Goal: Information Seeking & Learning: Learn about a topic

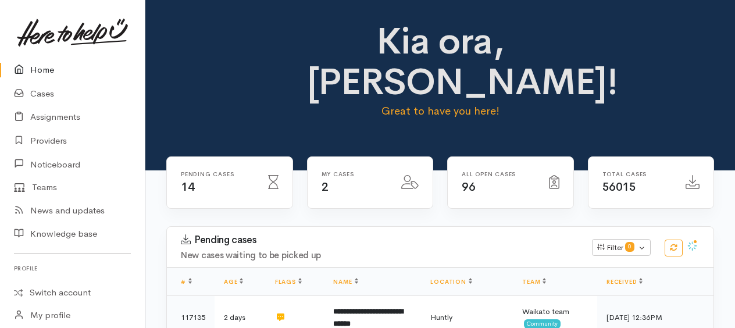
scroll to position [1260, 0]
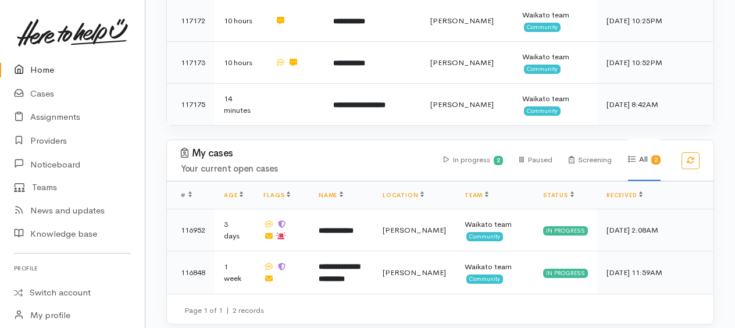
click at [722, 296] on div "My cases Your current open cases In progress 2 Paused Screening All 2 # Age Fla…" at bounding box center [439, 232] width 589 height 185
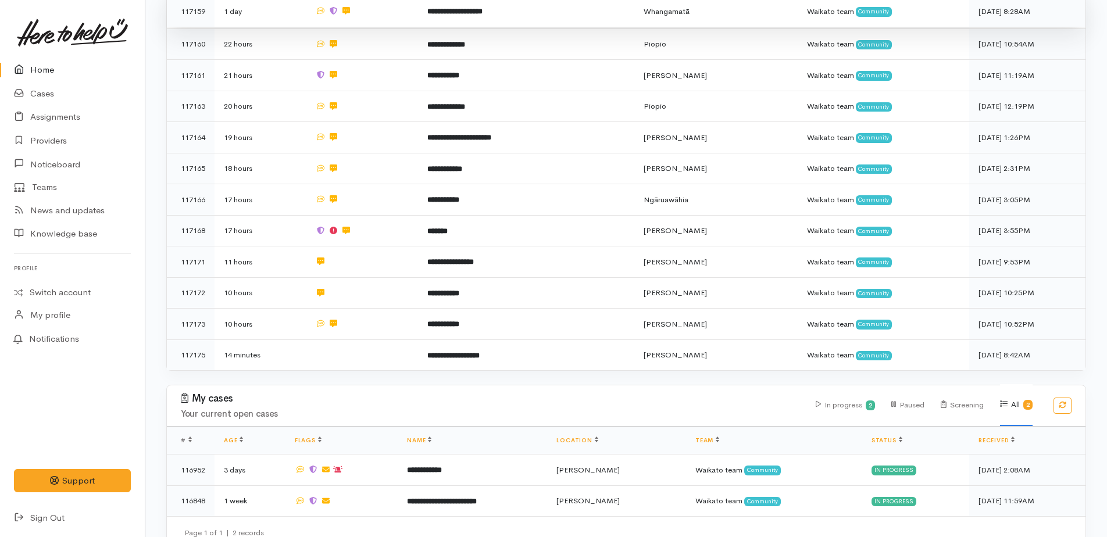
scroll to position [693, 0]
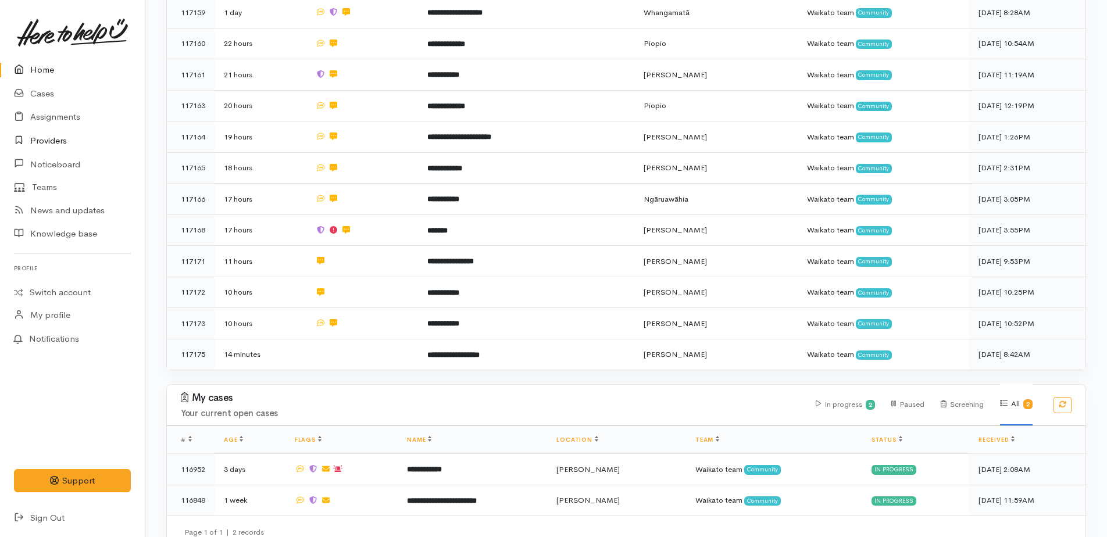
click at [51, 139] on link "Providers" at bounding box center [72, 141] width 145 height 24
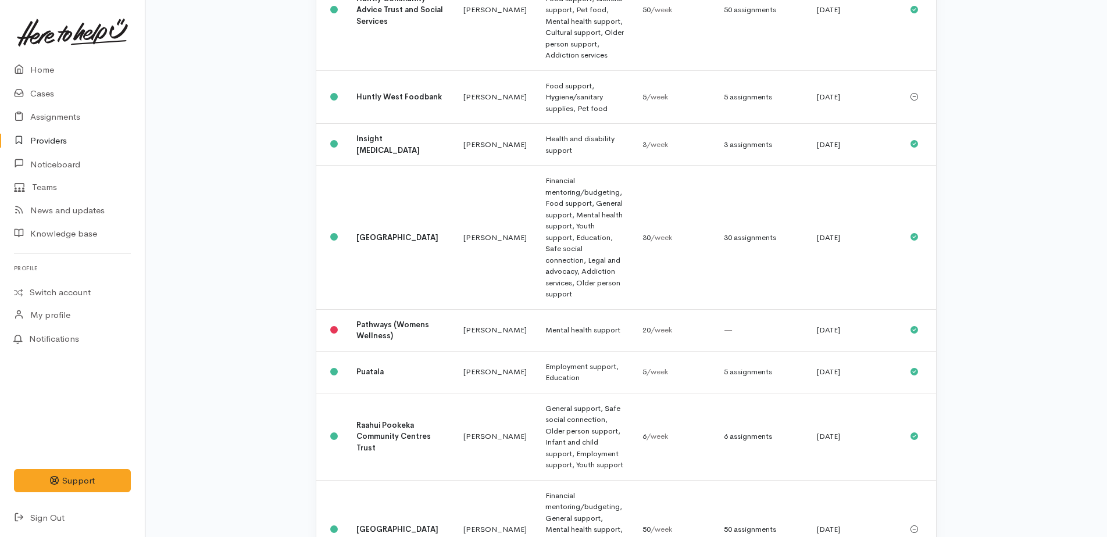
scroll to position [639, 0]
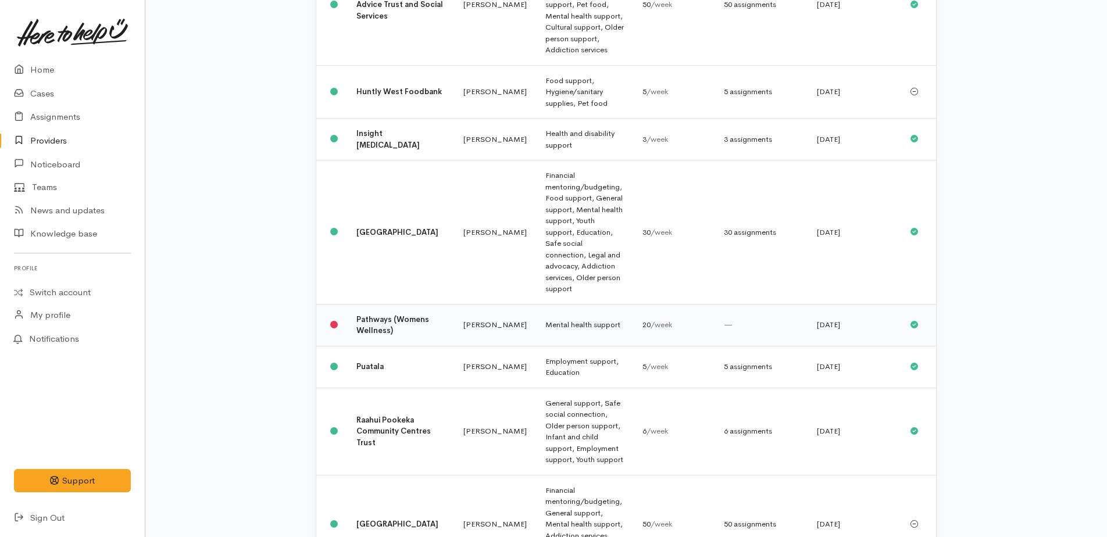
click at [369, 314] on b "Pathways (Womens Wellness)" at bounding box center [392, 325] width 73 height 22
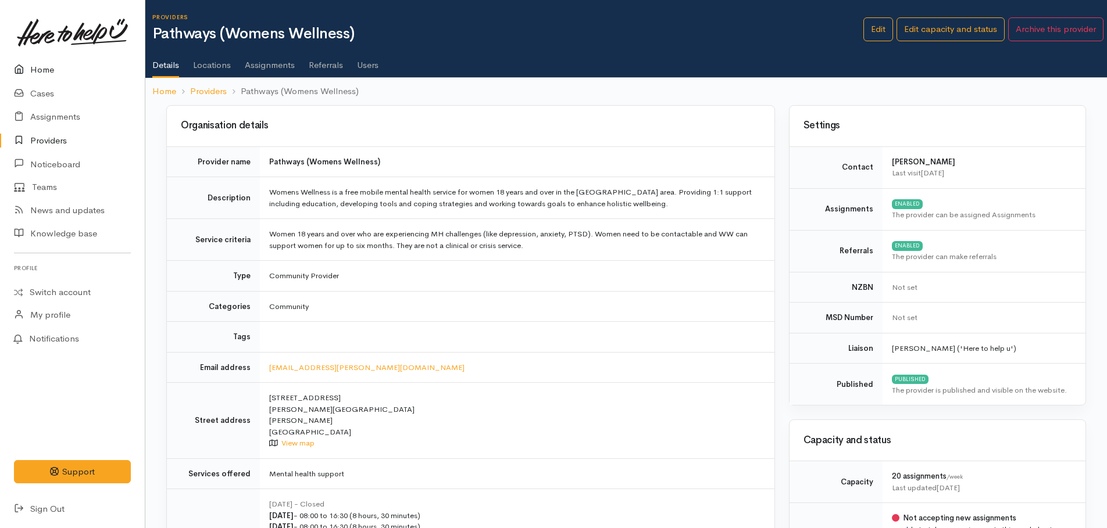
click at [39, 71] on link "Home" at bounding box center [72, 70] width 145 height 24
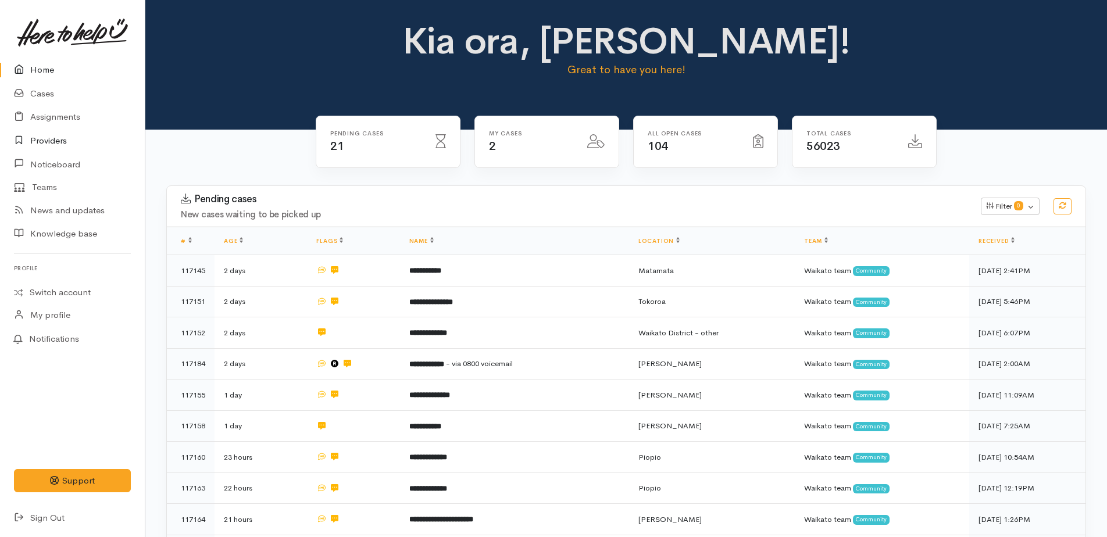
click at [51, 140] on link "Providers" at bounding box center [72, 141] width 145 height 24
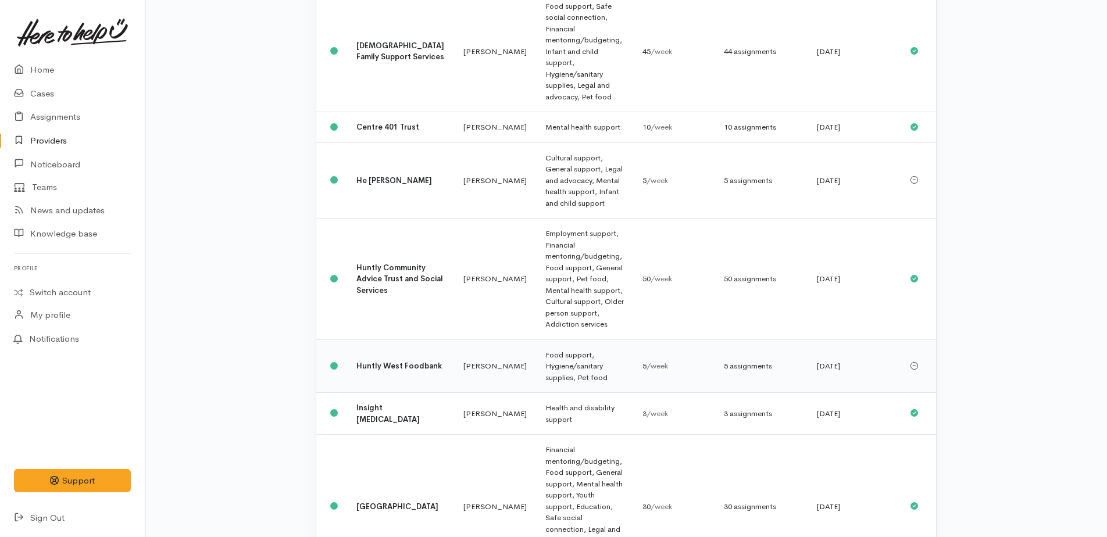
scroll to position [349, 0]
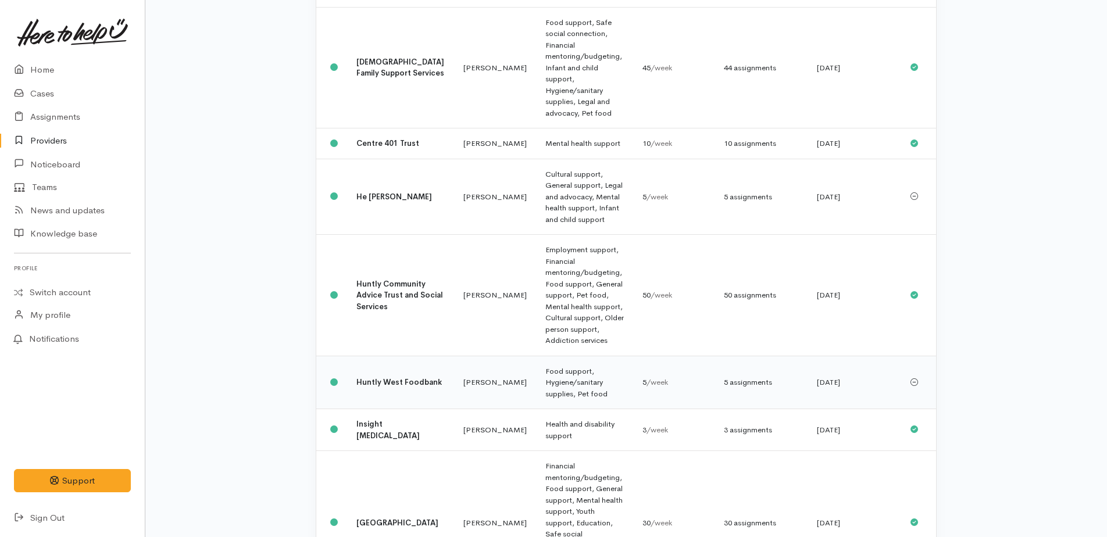
click at [537, 356] on td "Food support, Hygiene/sanitary supplies, Pet food" at bounding box center [584, 382] width 97 height 53
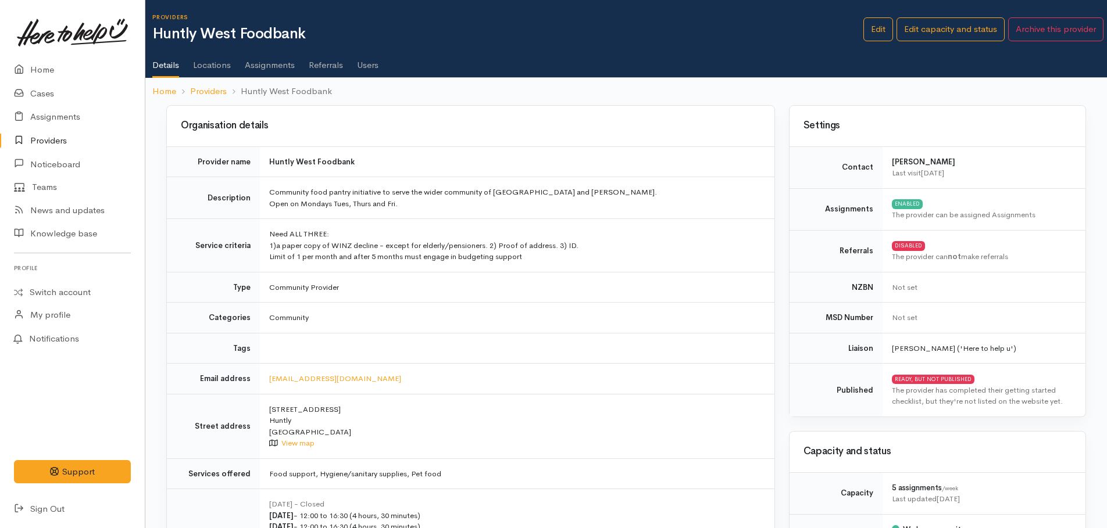
click at [268, 63] on link "Assignments" at bounding box center [270, 61] width 50 height 33
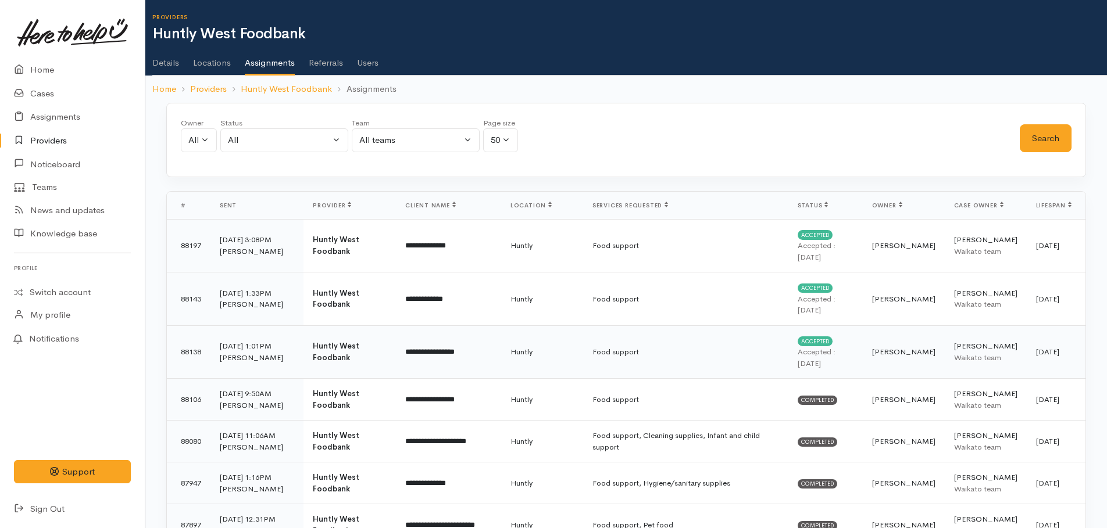
click at [589, 351] on td "Food support" at bounding box center [685, 352] width 205 height 53
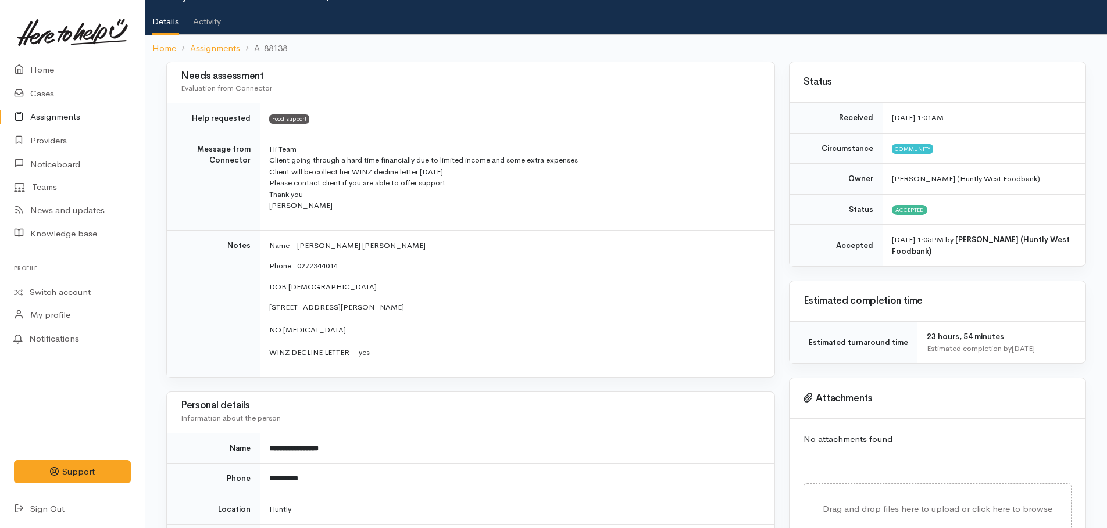
scroll to position [58, 0]
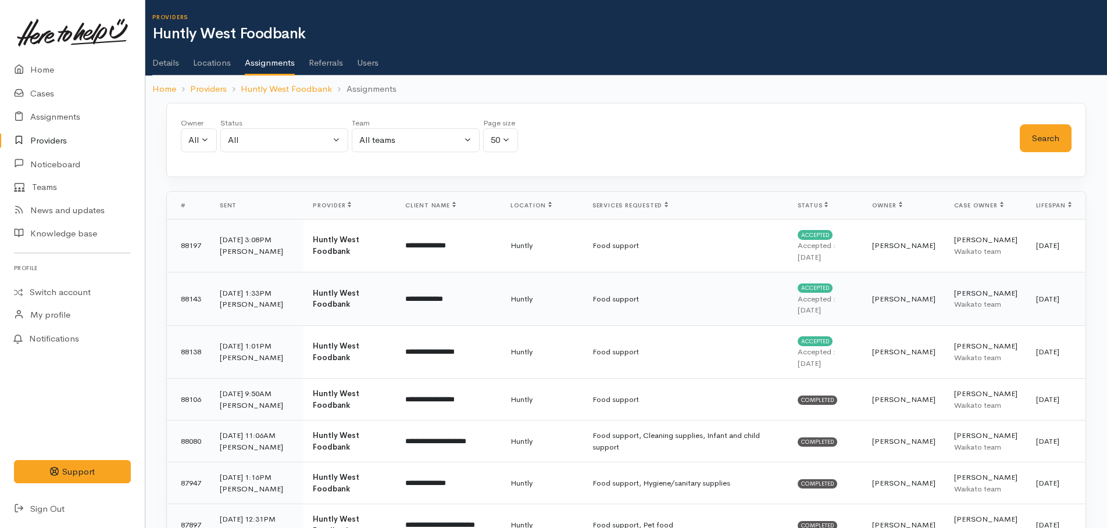
click at [425, 299] on td "**********" at bounding box center [448, 299] width 105 height 53
click at [170, 65] on link "Details" at bounding box center [165, 58] width 27 height 33
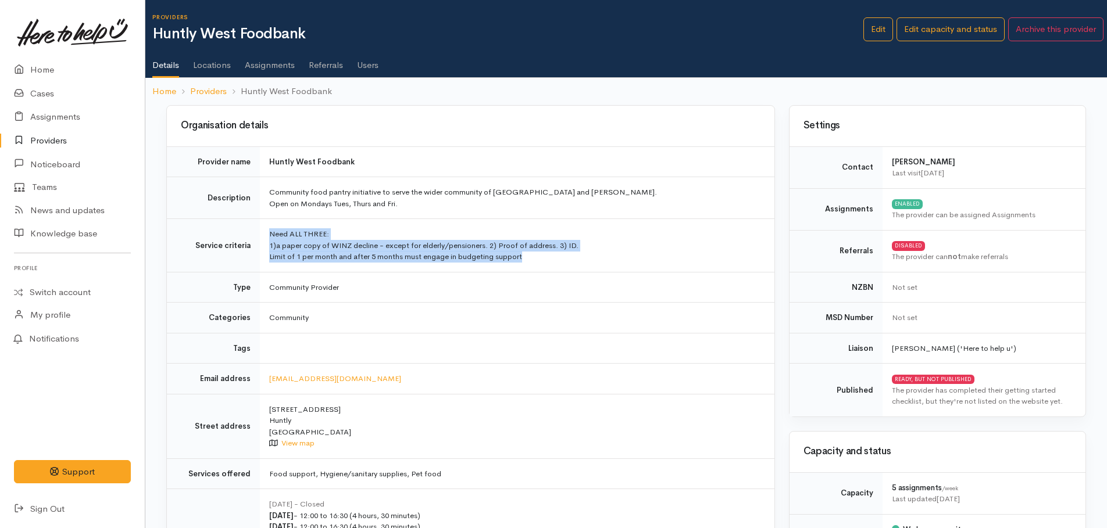
drag, startPoint x: 268, startPoint y: 231, endPoint x: 527, endPoint y: 260, distance: 260.9
click at [527, 260] on td "Need ALL THREE: 1)a paper copy of WINZ decline - except for elderly/pensioners.…" at bounding box center [517, 245] width 514 height 53
copy td "Need ALL THREE: 1)a paper copy of WINZ decline - except for elderly/pensioners.…"
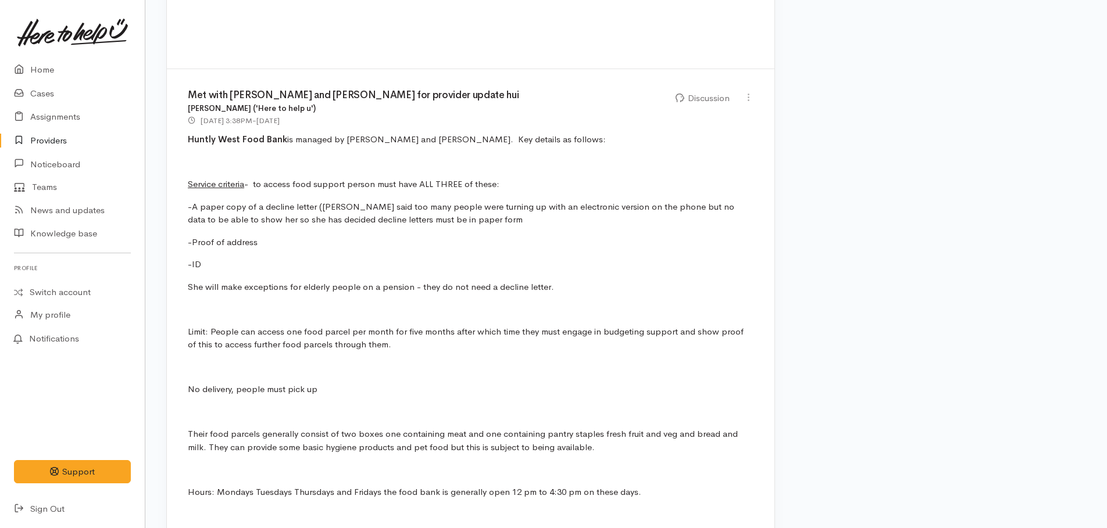
scroll to position [930, 0]
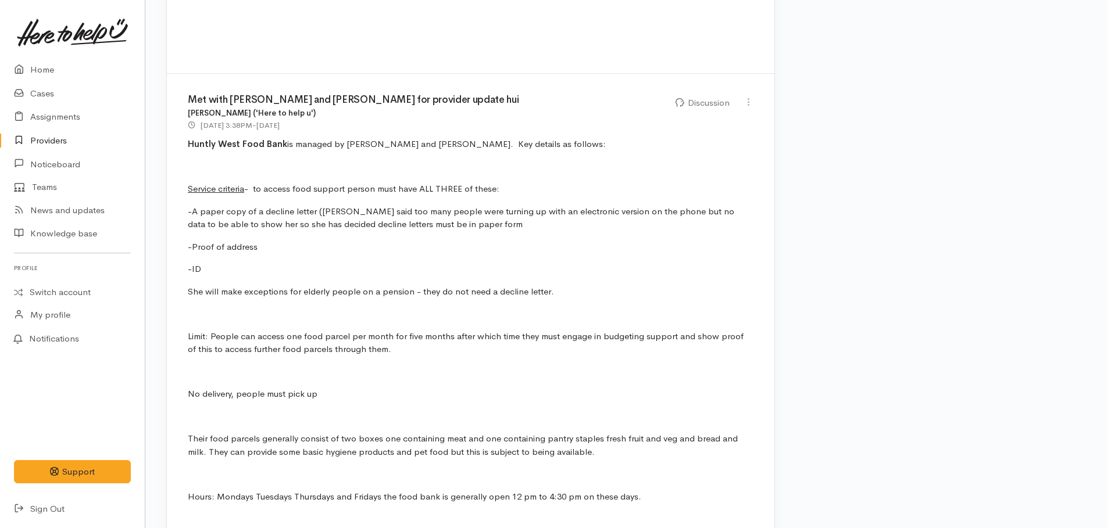
click at [629, 279] on div "Met with Charline and Mike for provider update hui Kyleigh Pike ('Here to help …" at bounding box center [470, 326] width 607 height 505
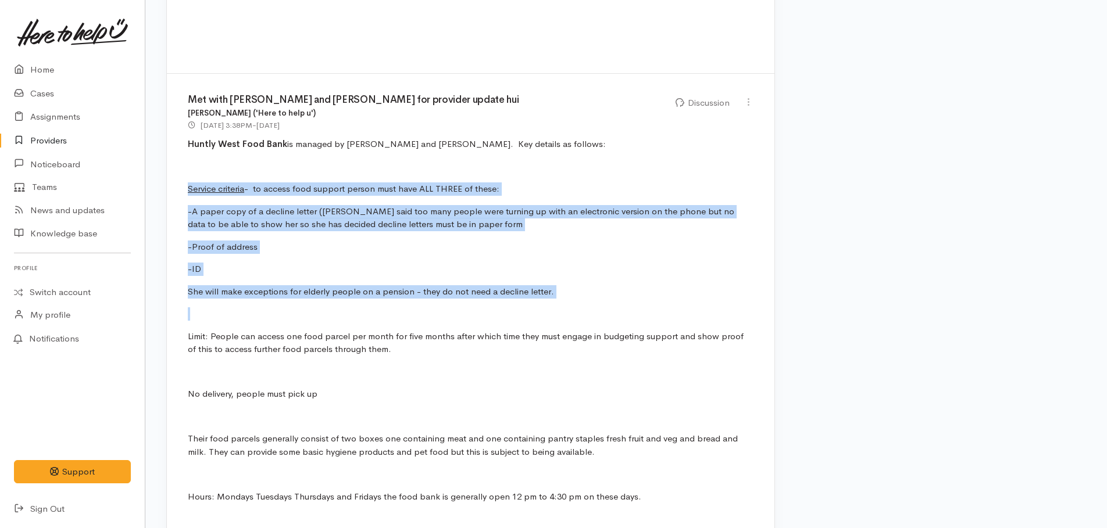
drag, startPoint x: 184, startPoint y: 185, endPoint x: 511, endPoint y: 303, distance: 347.3
click at [511, 303] on div "Met with Charline and Mike for provider update hui Kyleigh Pike ('Here to help …" at bounding box center [470, 326] width 607 height 505
drag, startPoint x: 433, startPoint y: 307, endPoint x: 365, endPoint y: 254, distance: 86.2
click at [433, 306] on div "Met with Charline and Mike for provider update hui Kyleigh Pike ('Here to help …" at bounding box center [470, 326] width 607 height 505
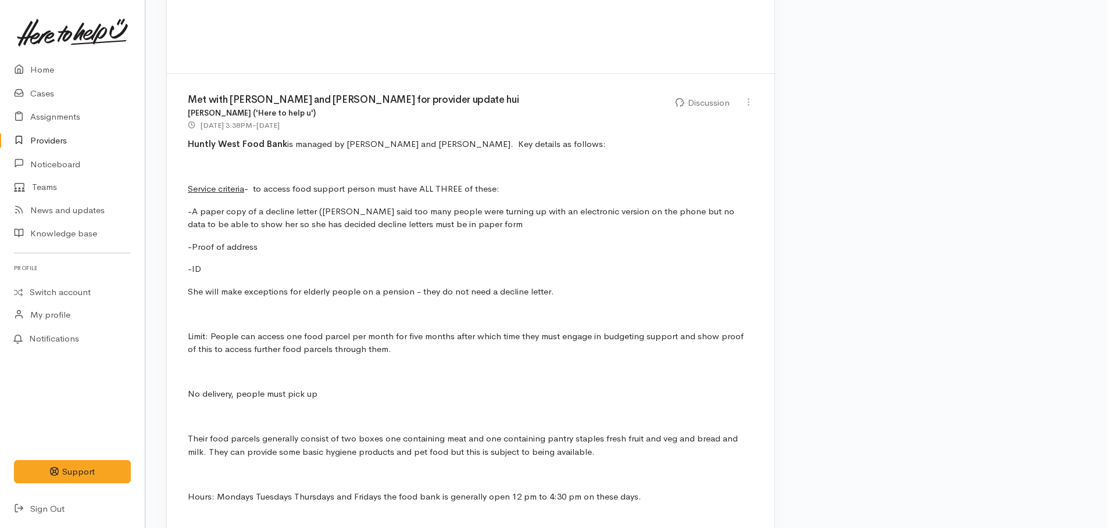
click at [210, 167] on p at bounding box center [471, 166] width 566 height 13
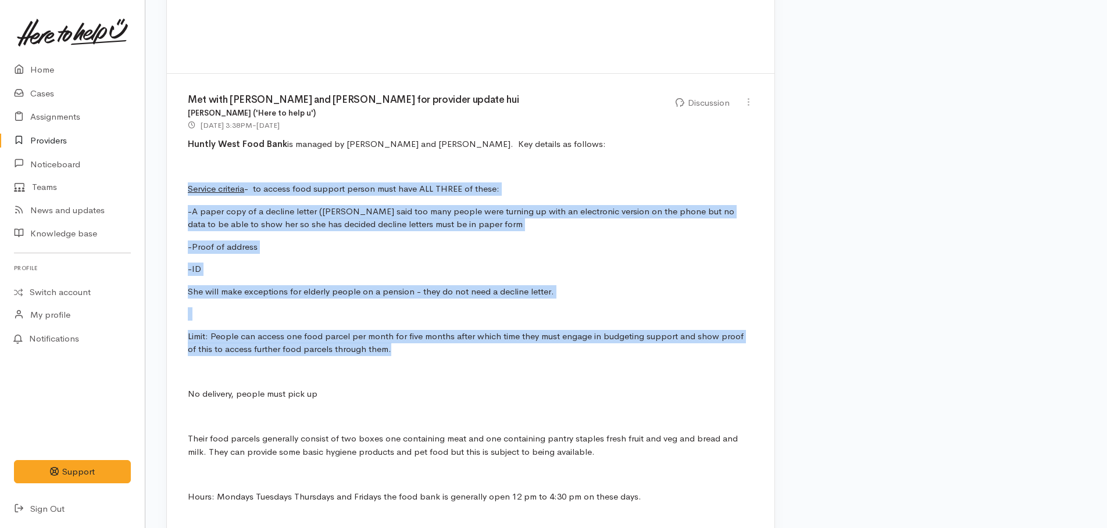
drag, startPoint x: 184, startPoint y: 186, endPoint x: 381, endPoint y: 351, distance: 257.5
click at [381, 351] on div "Met with Charline and Mike for provider update hui Kyleigh Pike ('Here to help …" at bounding box center [470, 326] width 607 height 505
drag, startPoint x: 381, startPoint y: 351, endPoint x: 321, endPoint y: 342, distance: 61.1
copy div "Service criteria - to access food support person must have ALL THREE of these: …"
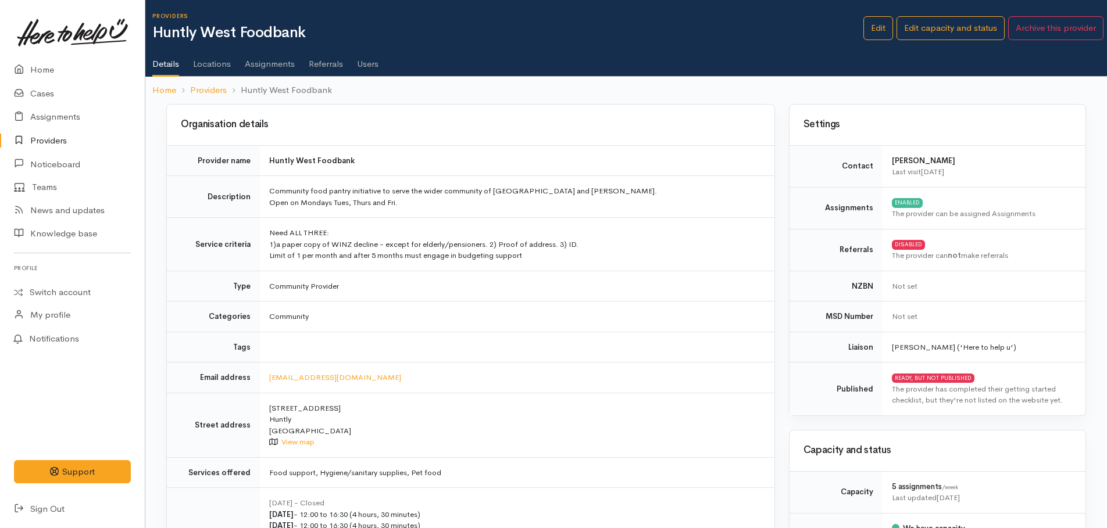
scroll to position [0, 0]
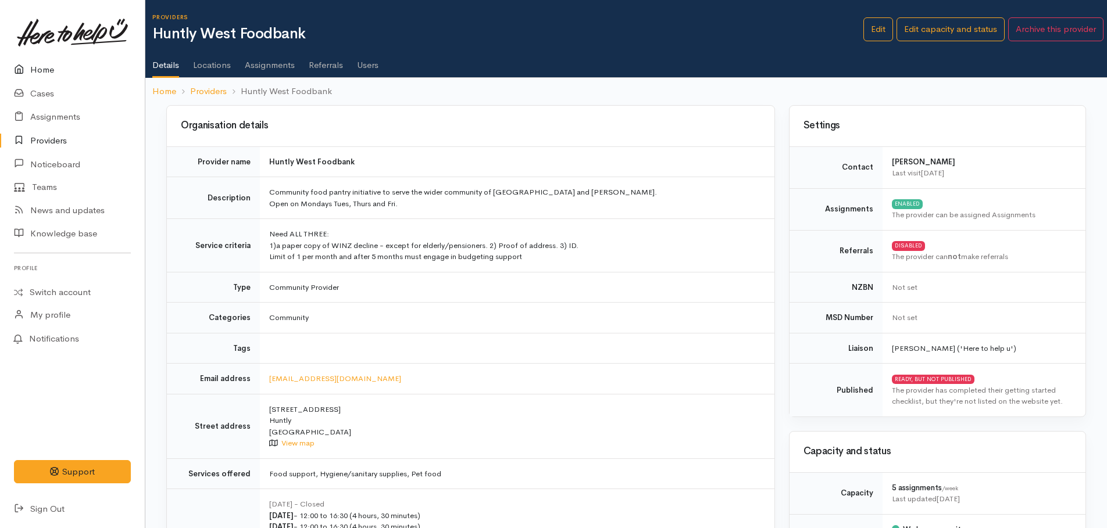
drag, startPoint x: 47, startPoint y: 67, endPoint x: 53, endPoint y: 73, distance: 9.1
click at [47, 67] on link "Home" at bounding box center [72, 70] width 145 height 24
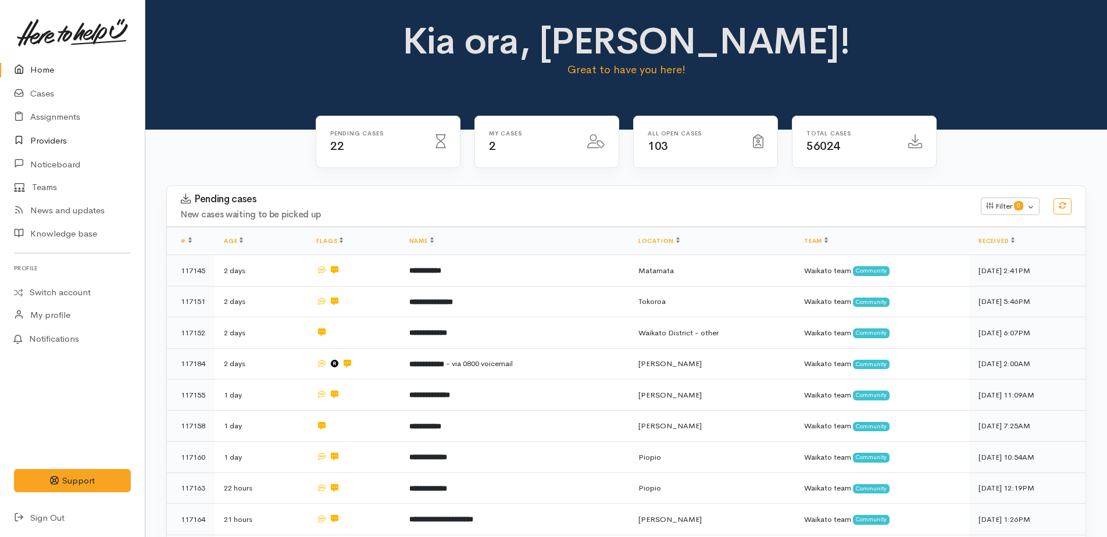
click at [40, 141] on link "Providers" at bounding box center [72, 141] width 145 height 24
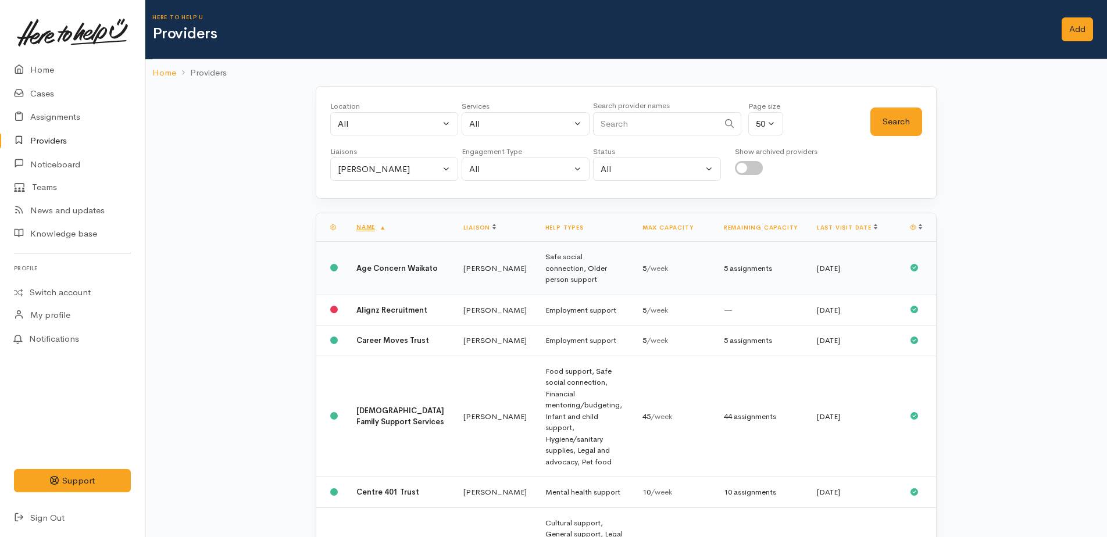
scroll to position [58, 0]
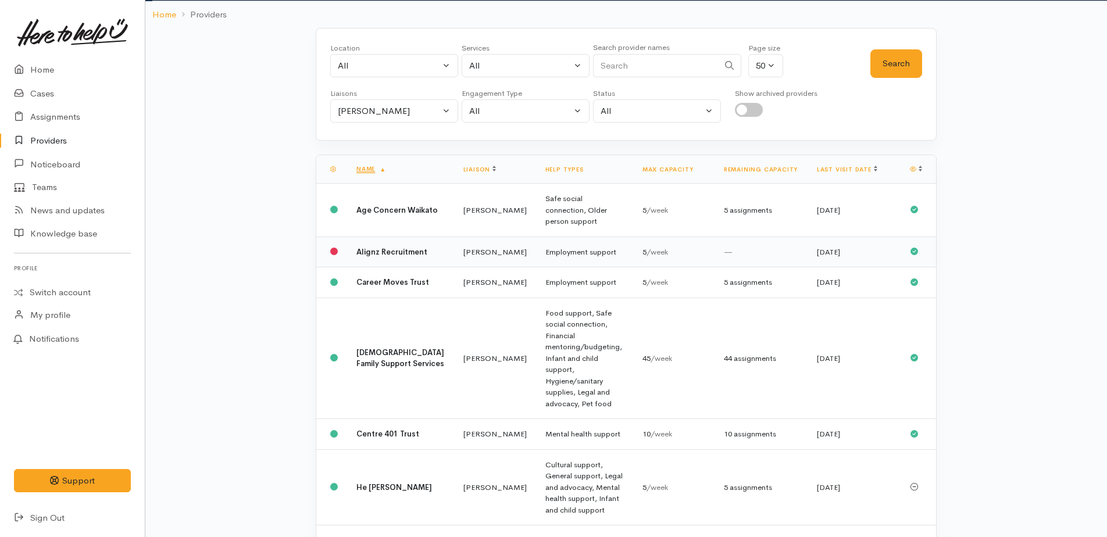
click at [536, 252] on td "Employment support" at bounding box center [584, 252] width 97 height 31
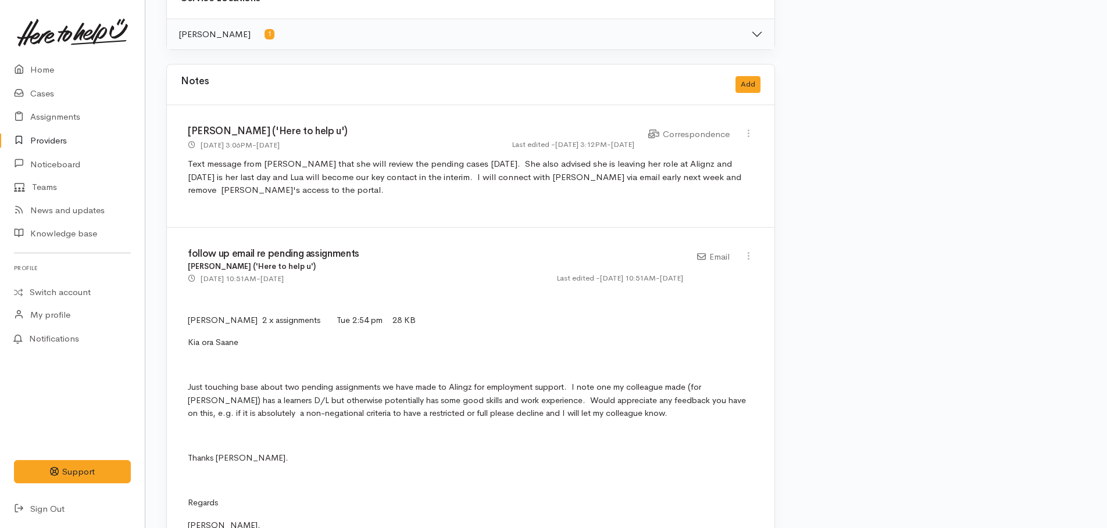
scroll to position [698, 0]
